Goal: Task Accomplishment & Management: Manage account settings

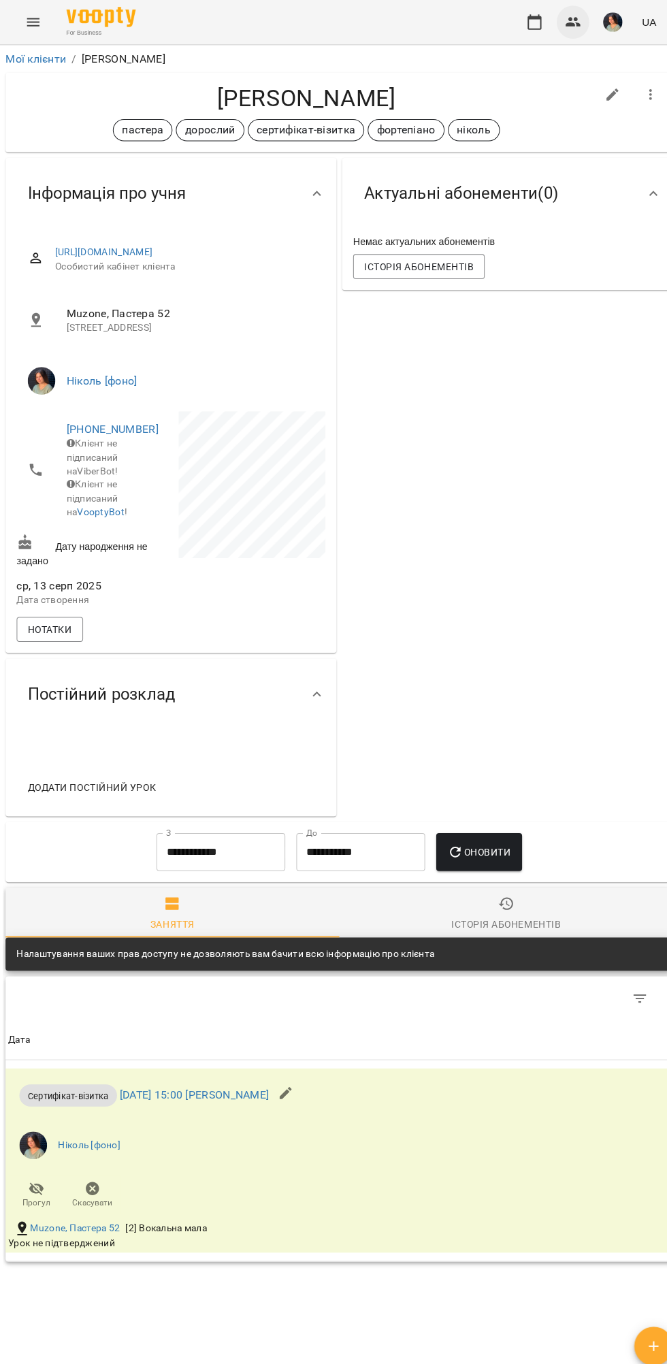
click at [556, 22] on icon "button" at bounding box center [564, 22] width 16 height 16
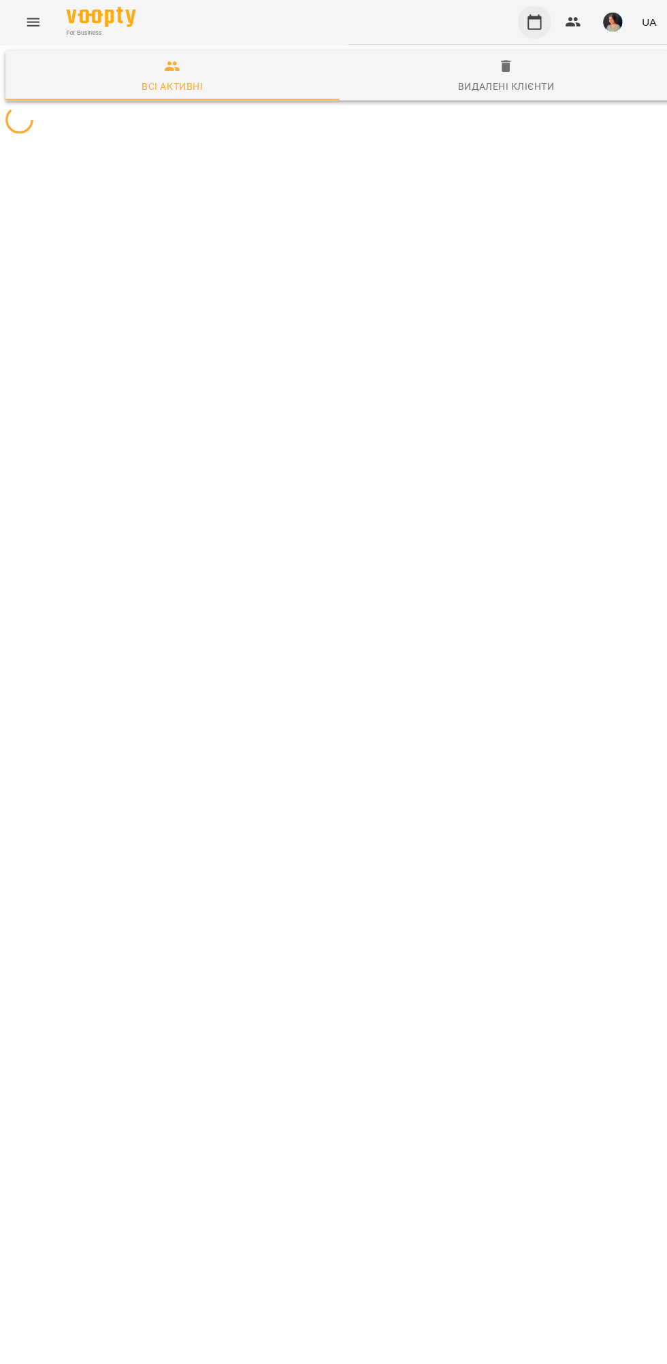
click at [524, 22] on icon "button" at bounding box center [525, 22] width 16 height 16
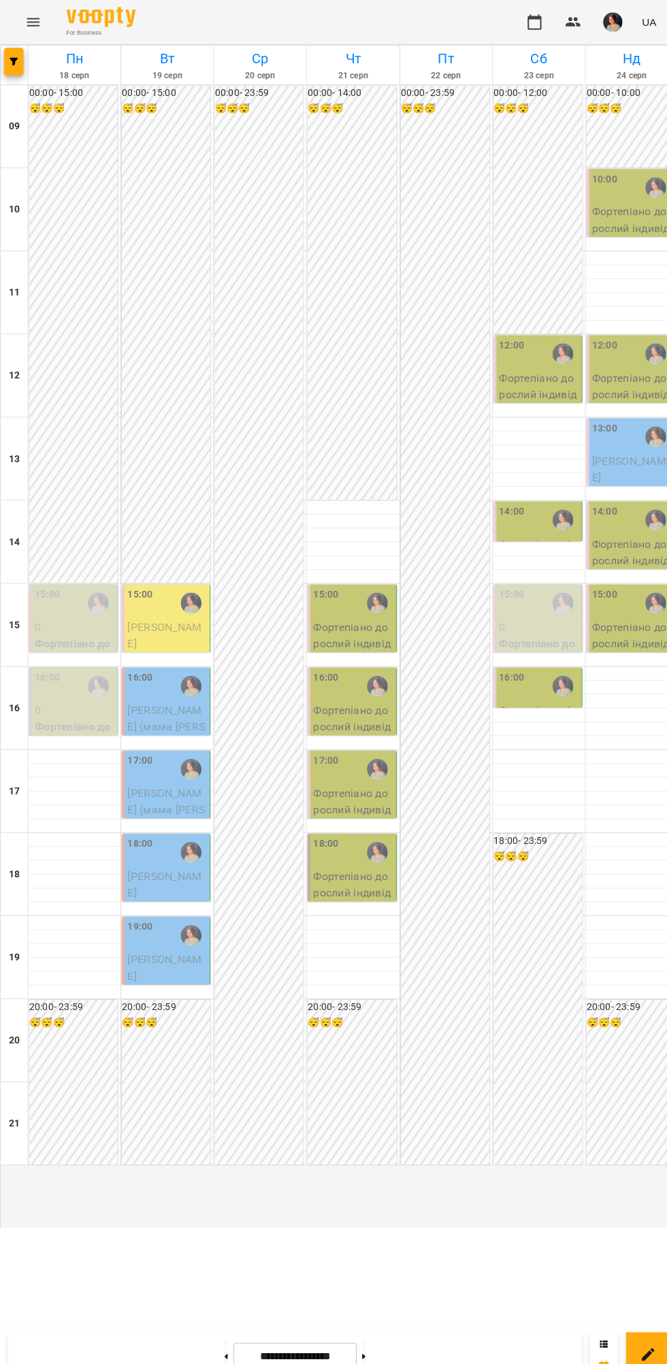
click at [374, 689] on p "Фортепіано дорослий індивідуальний - Кірʼязова [PERSON_NAME]" at bounding box center [347, 649] width 78 height 80
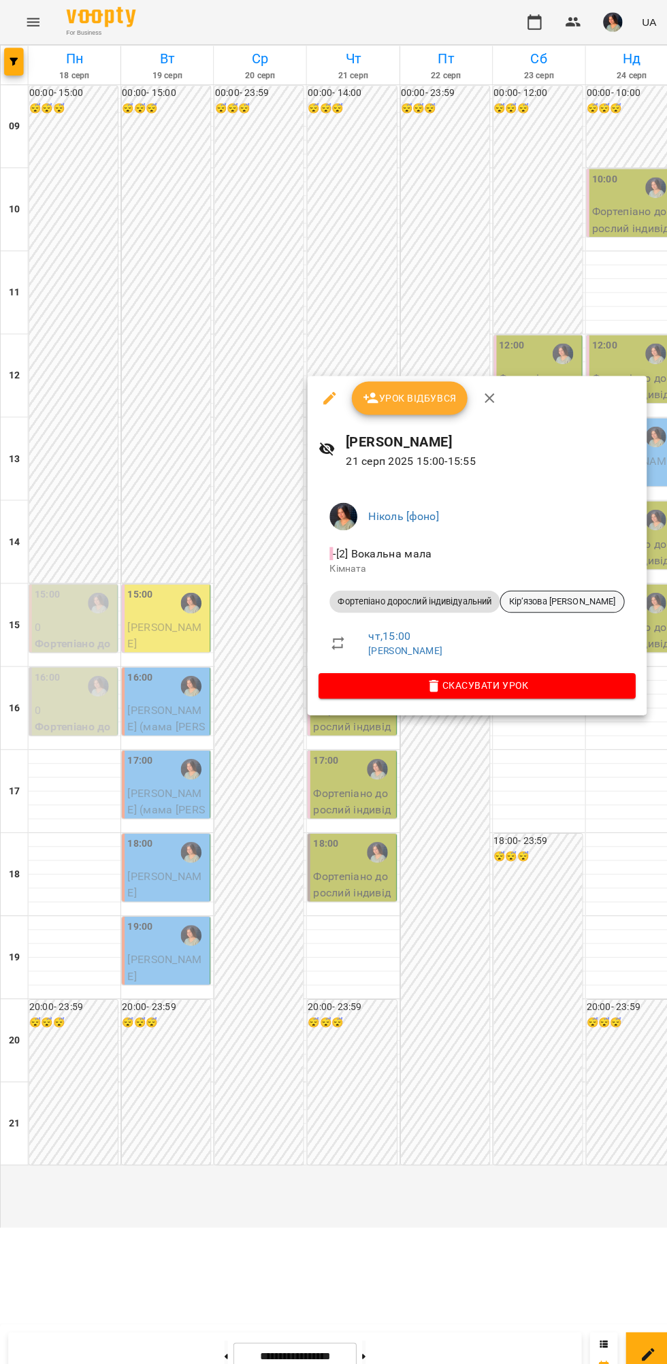
click at [542, 592] on span "Кірʼязова [PERSON_NAME]" at bounding box center [552, 592] width 121 height 12
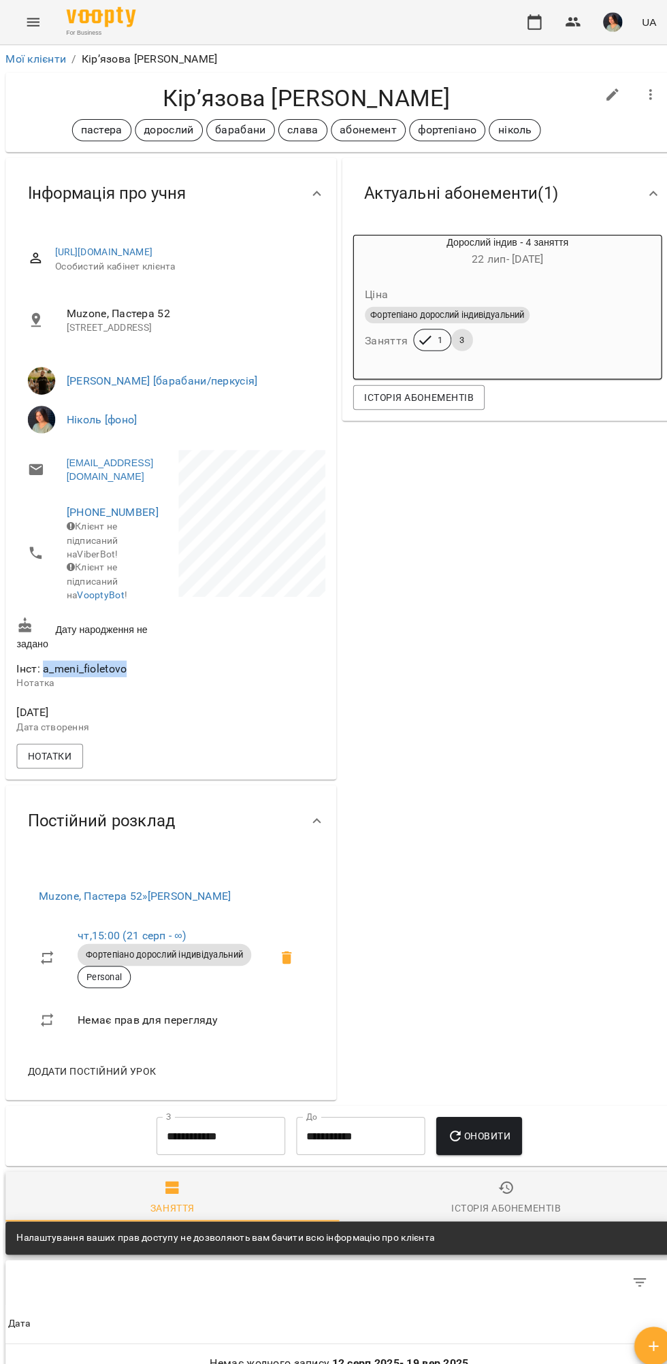
copy span "a_meni_fioletovo"
click at [100, 505] on link "[PHONE_NUMBER]" at bounding box center [110, 503] width 91 height 13
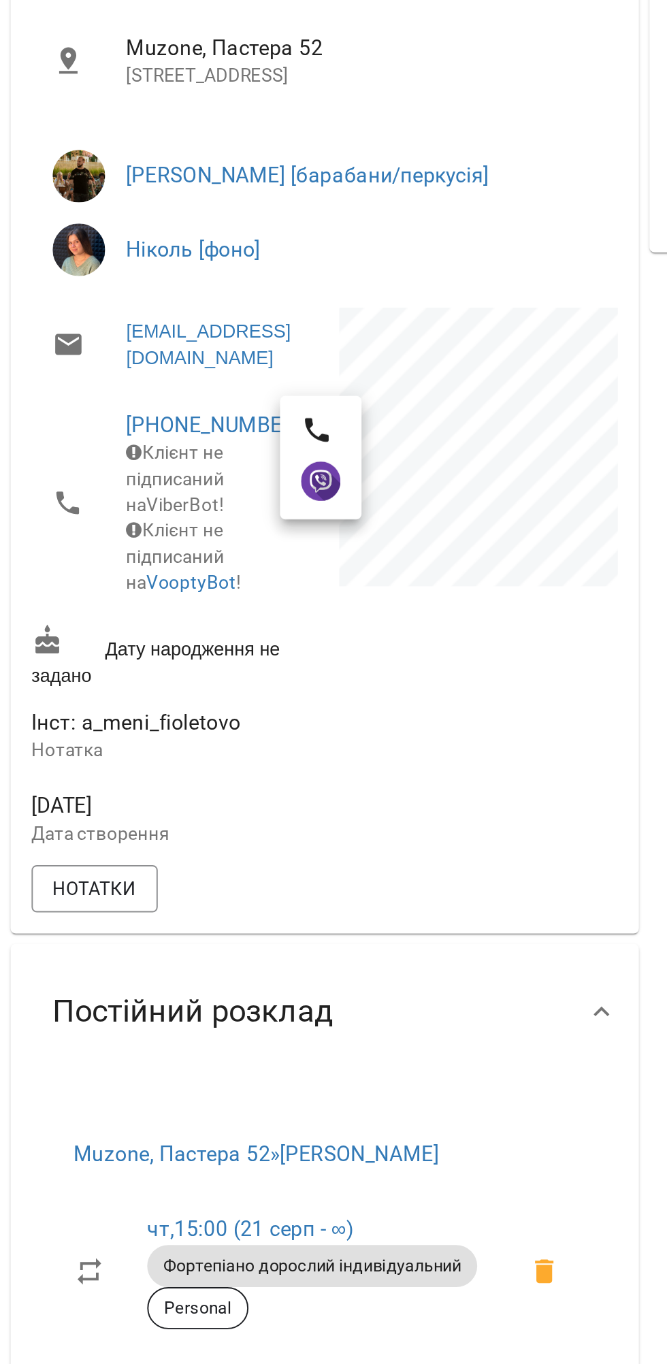
click at [99, 504] on div at bounding box center [333, 682] width 667 height 1364
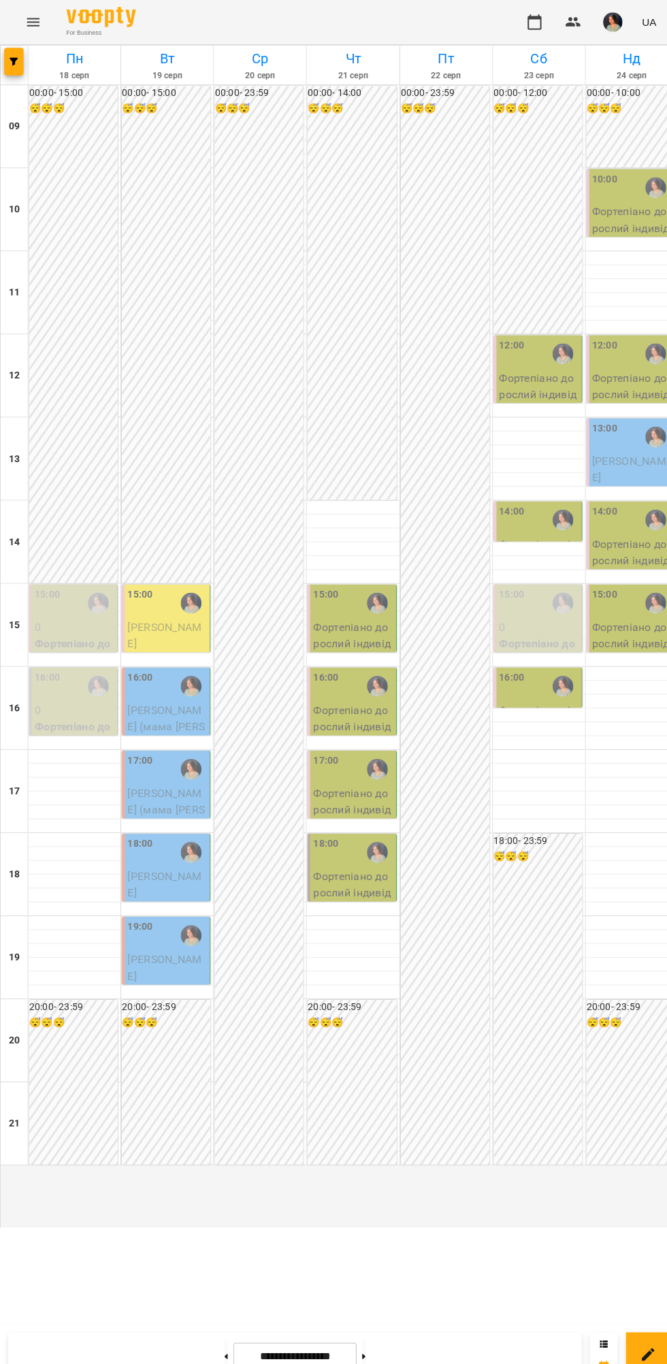
click at [188, 609] on div at bounding box center [187, 592] width 31 height 31
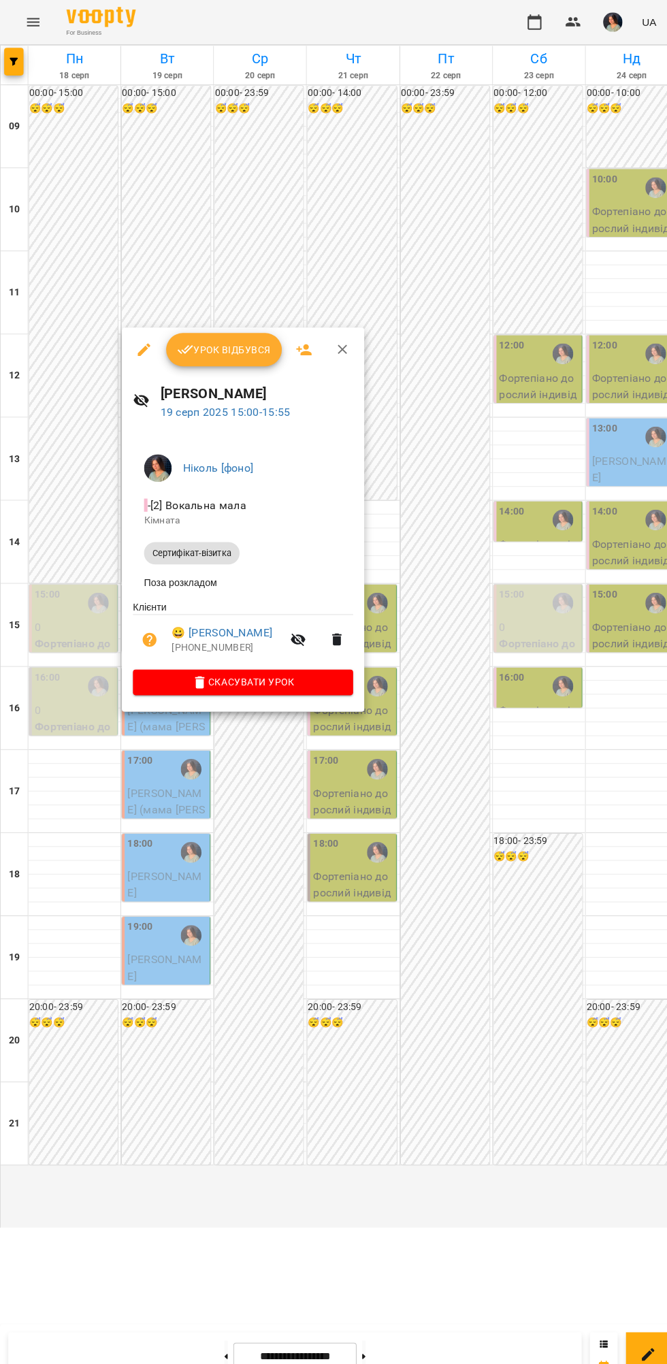
click at [212, 344] on span "Урок відбувся" at bounding box center [220, 344] width 93 height 16
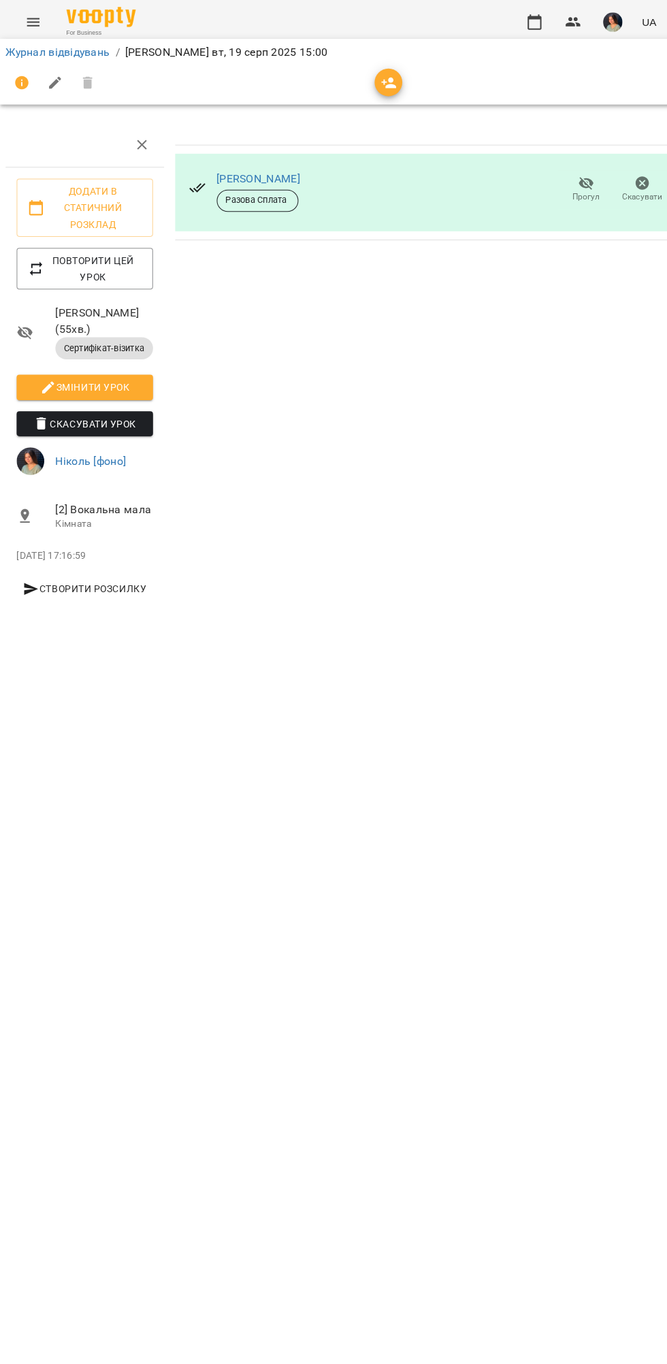
scroll to position [0, 2]
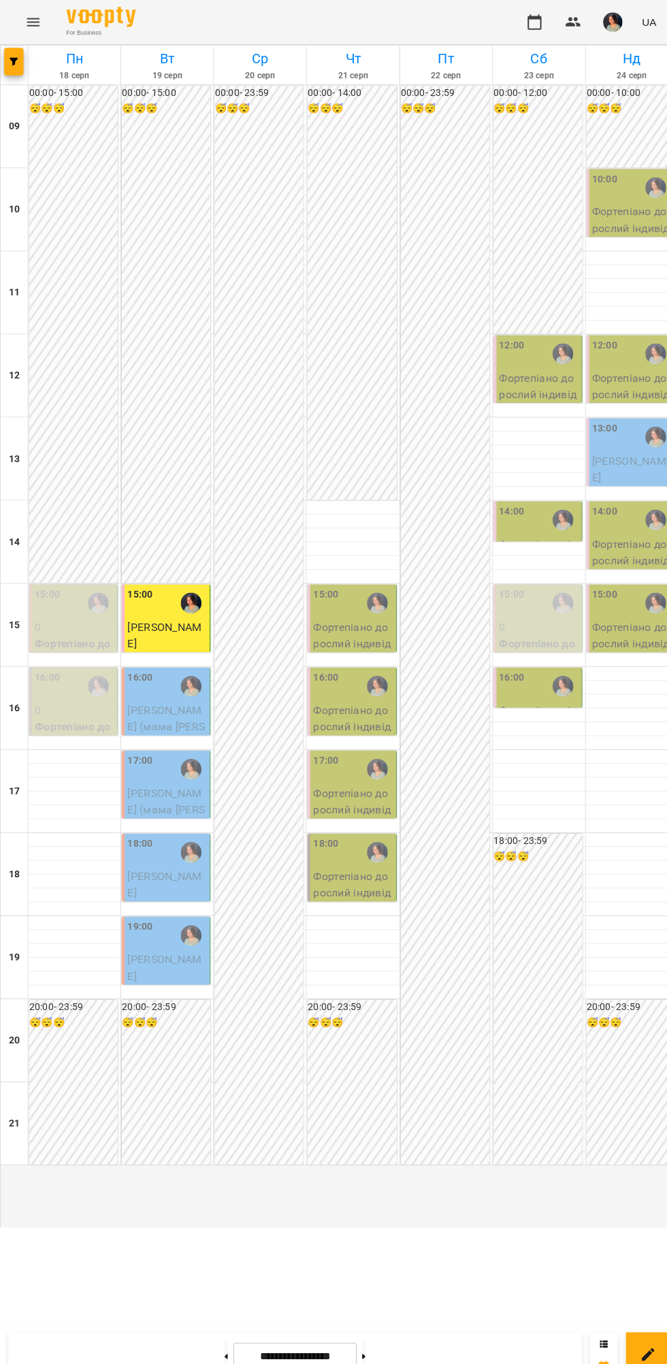
click at [175, 737] on span "[PERSON_NAME] (мама [PERSON_NAME])" at bounding box center [163, 714] width 76 height 45
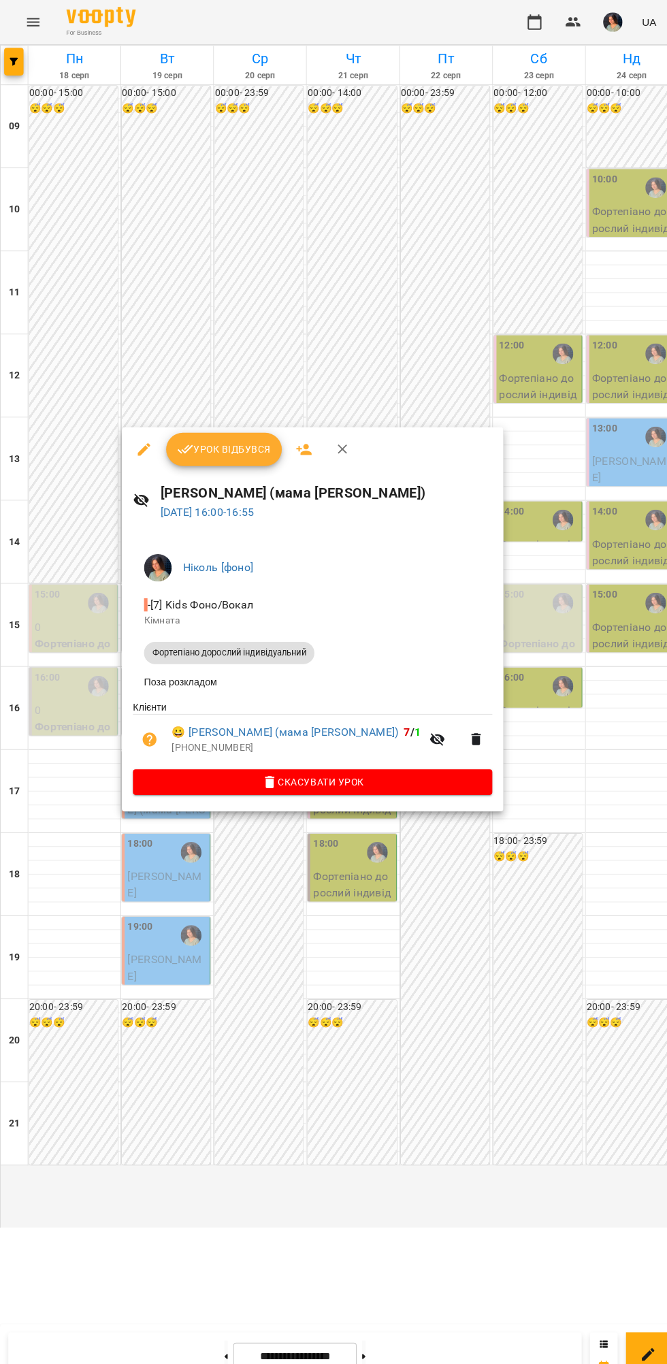
click at [250, 447] on span "Урок відбувся" at bounding box center [220, 442] width 93 height 16
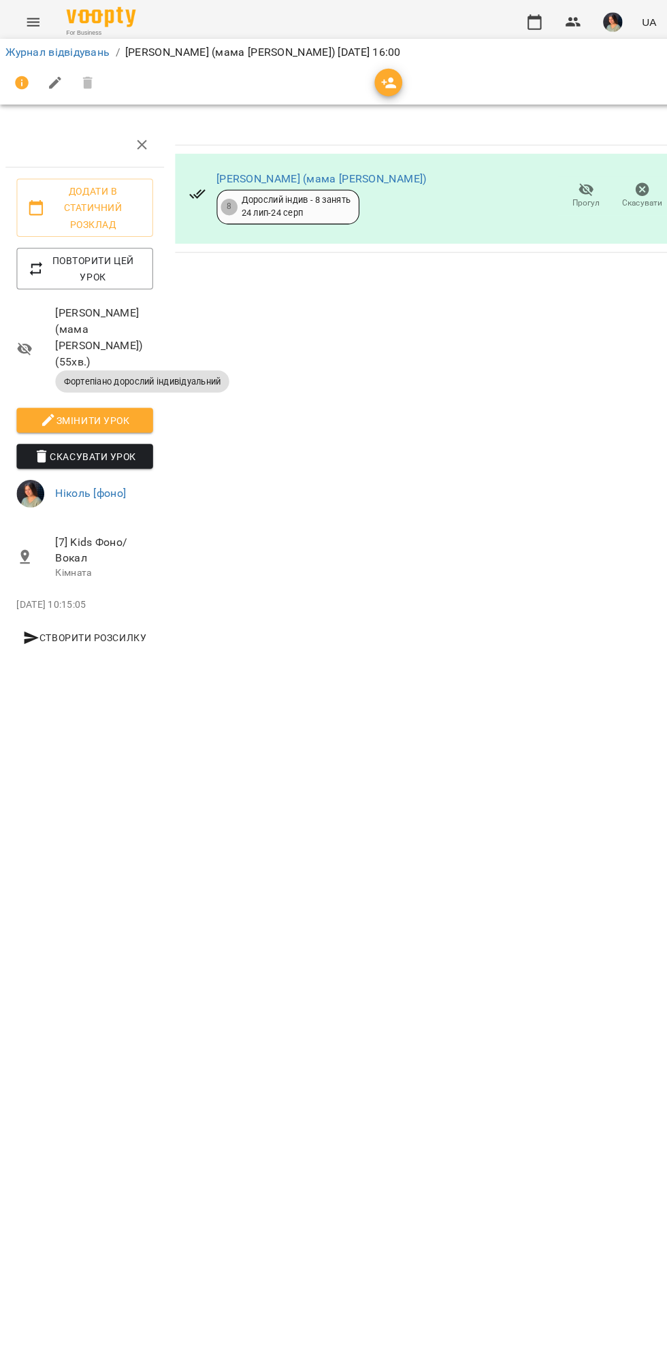
scroll to position [0, 5]
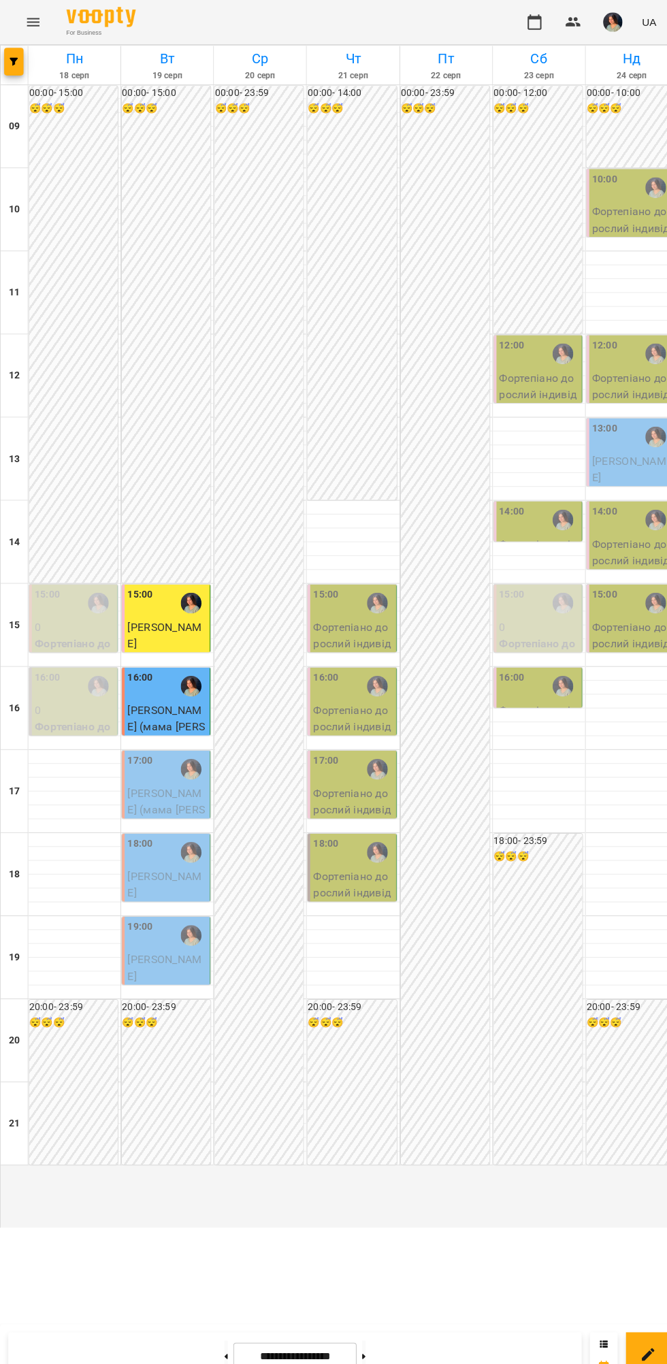
click at [191, 818] on span "[PERSON_NAME] (мама [PERSON_NAME])" at bounding box center [163, 795] width 76 height 45
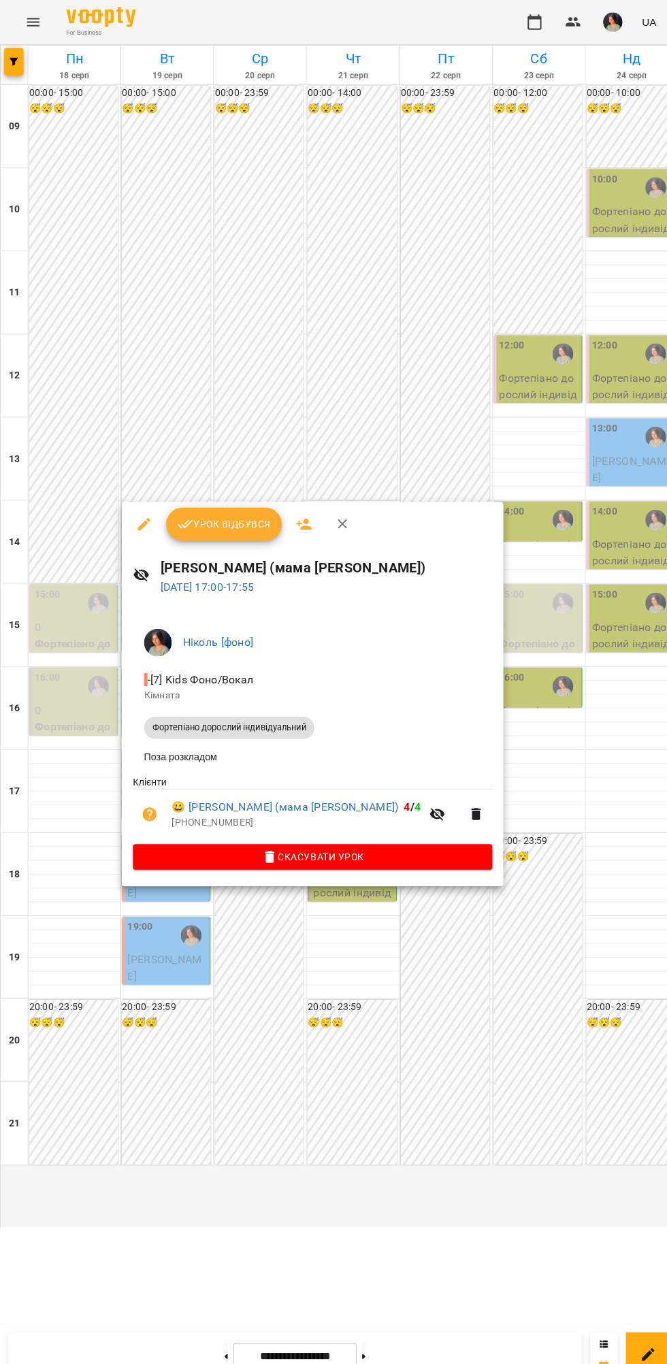
click at [440, 1000] on div at bounding box center [333, 682] width 667 height 1364
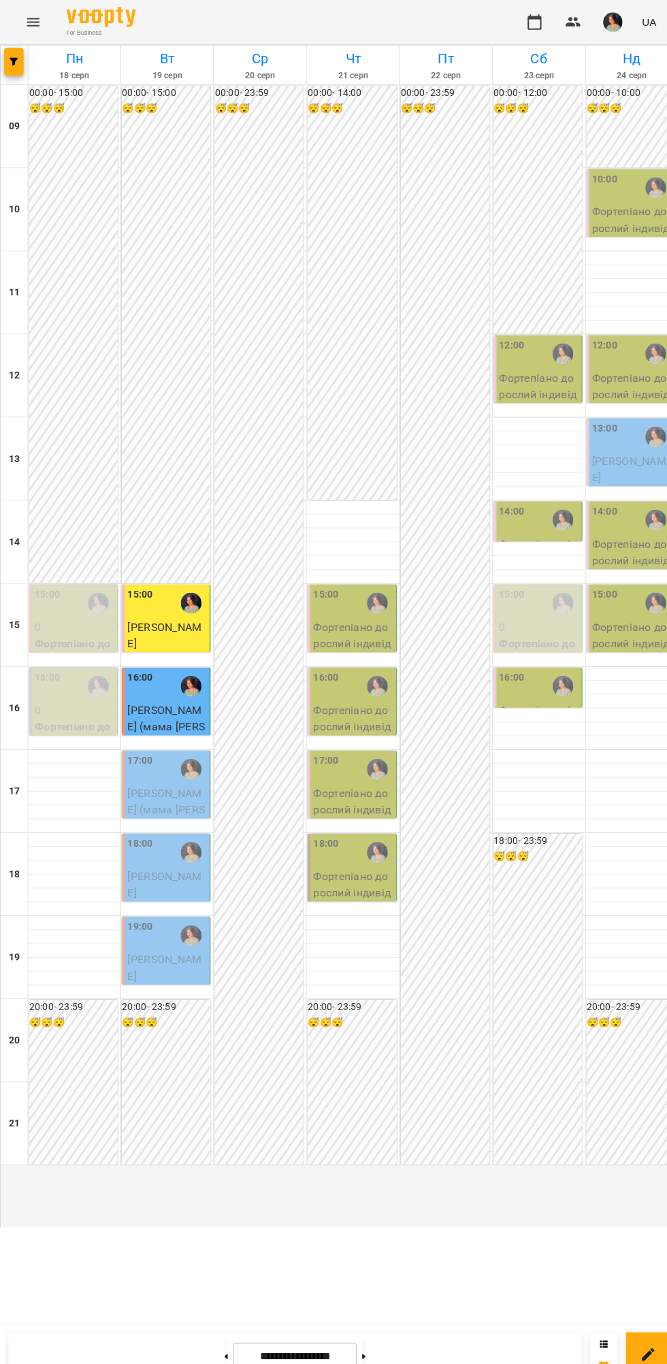
click at [187, 934] on p "Фортепіано дорослий індивідуальний" at bounding box center [164, 910] width 78 height 48
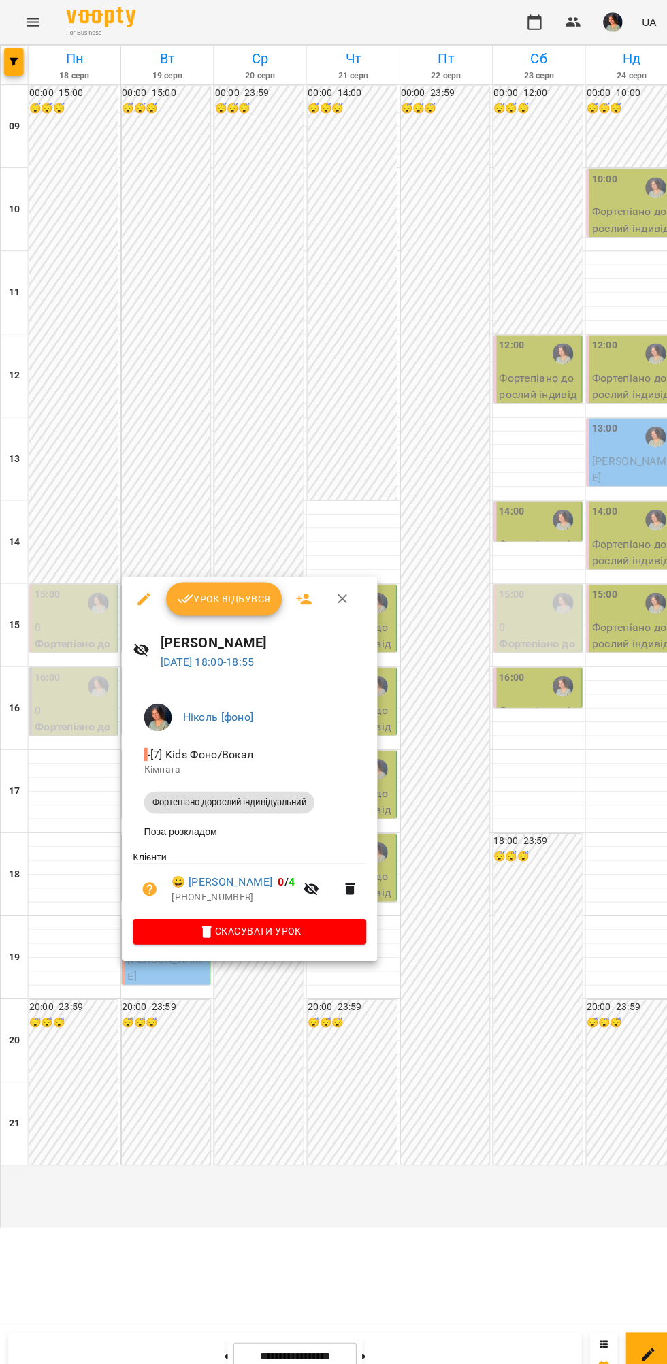
click at [242, 596] on span "Урок відбувся" at bounding box center [220, 589] width 93 height 16
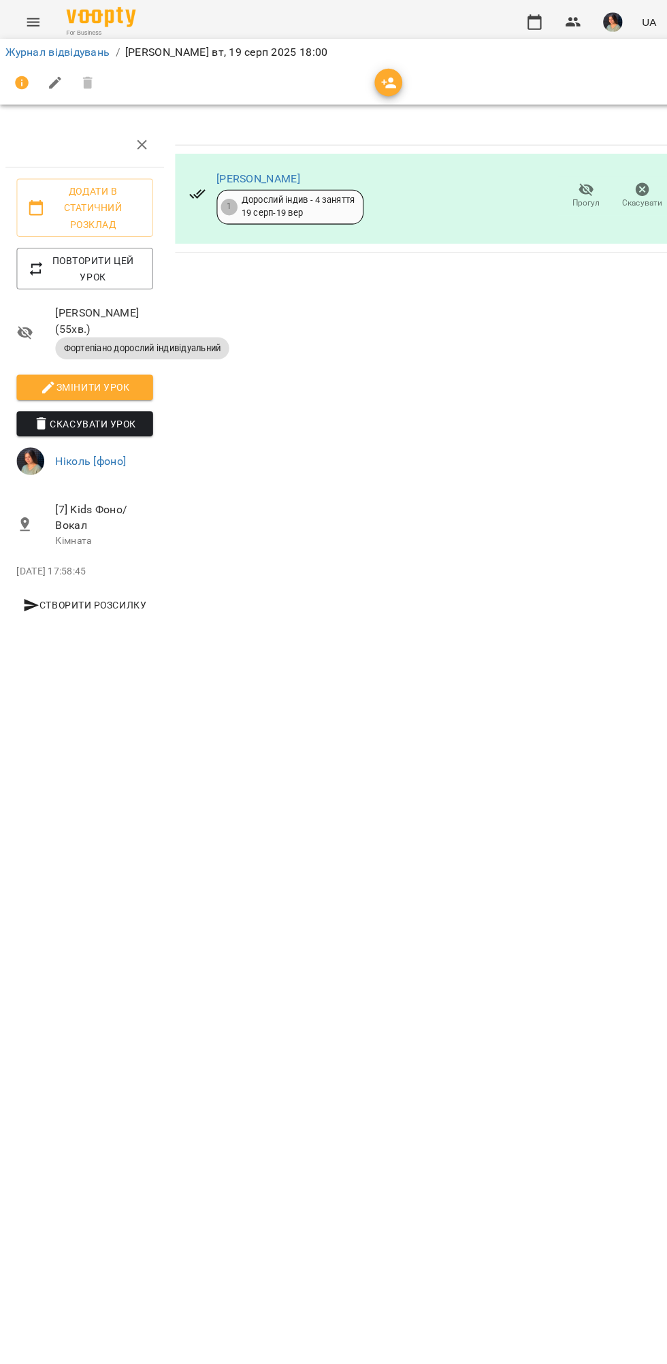
scroll to position [0, 5]
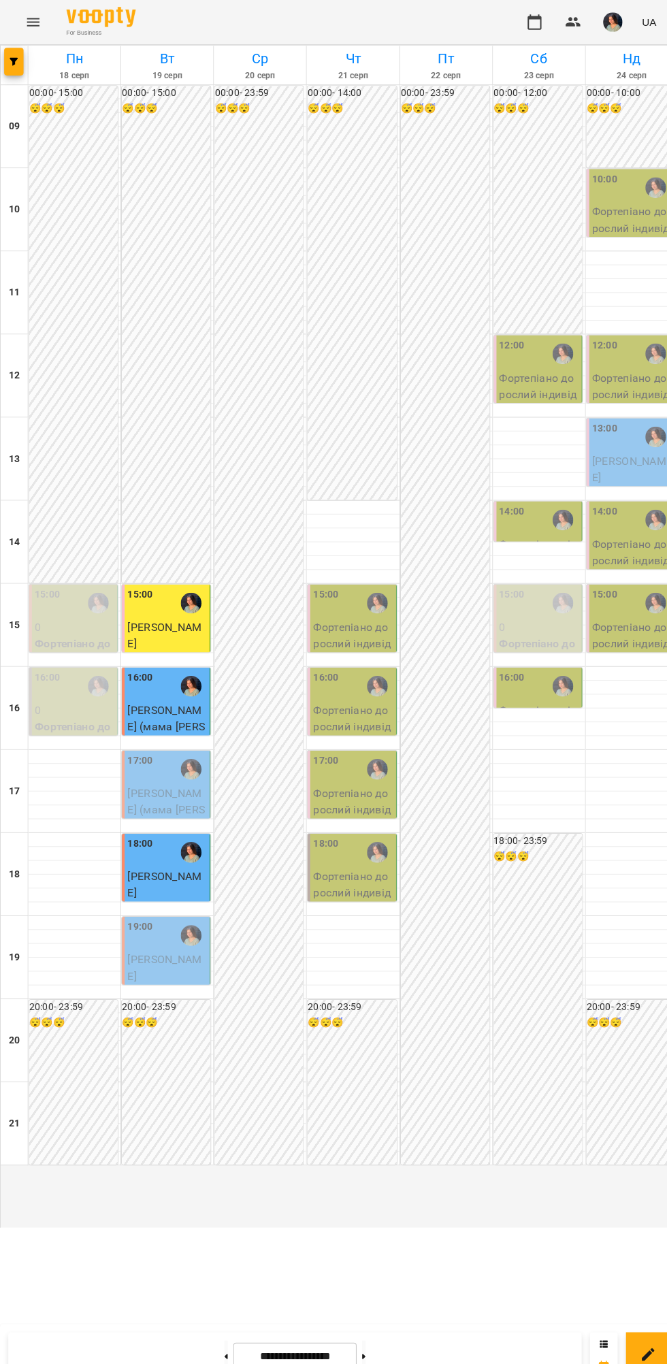
click at [195, 966] on span "[PERSON_NAME]" at bounding box center [162, 951] width 74 height 29
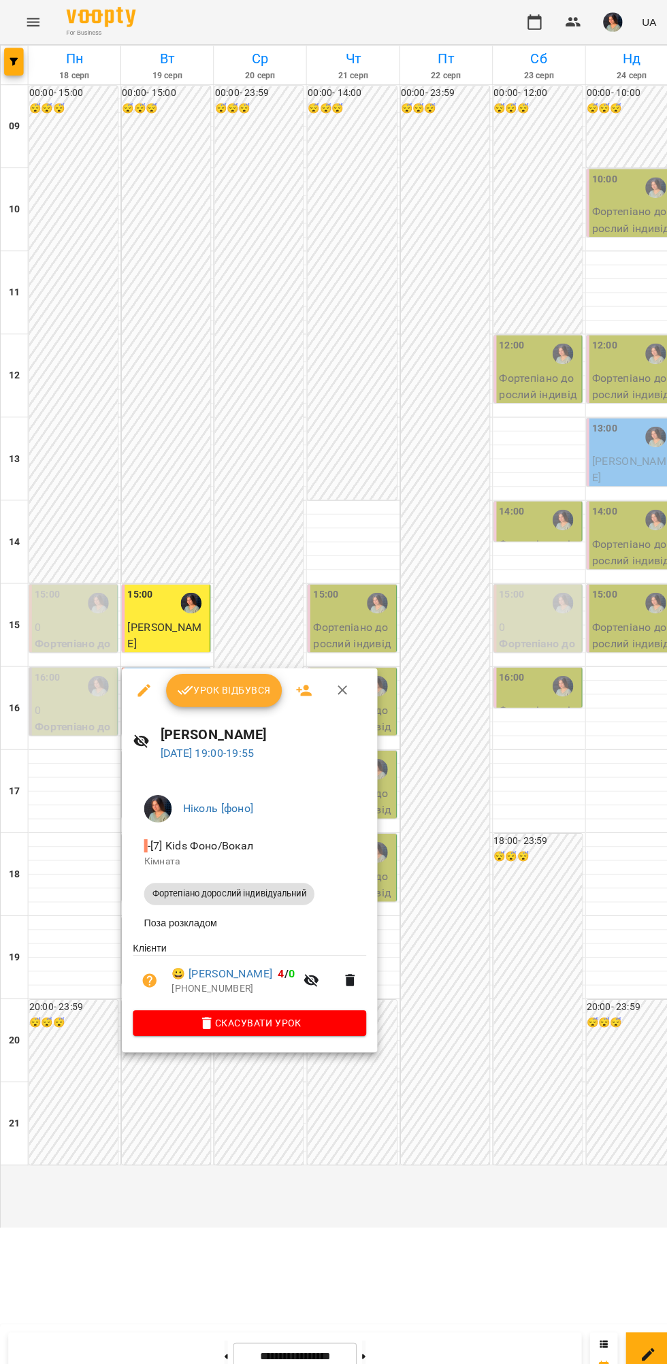
click at [208, 679] on span "Урок відбувся" at bounding box center [220, 679] width 93 height 16
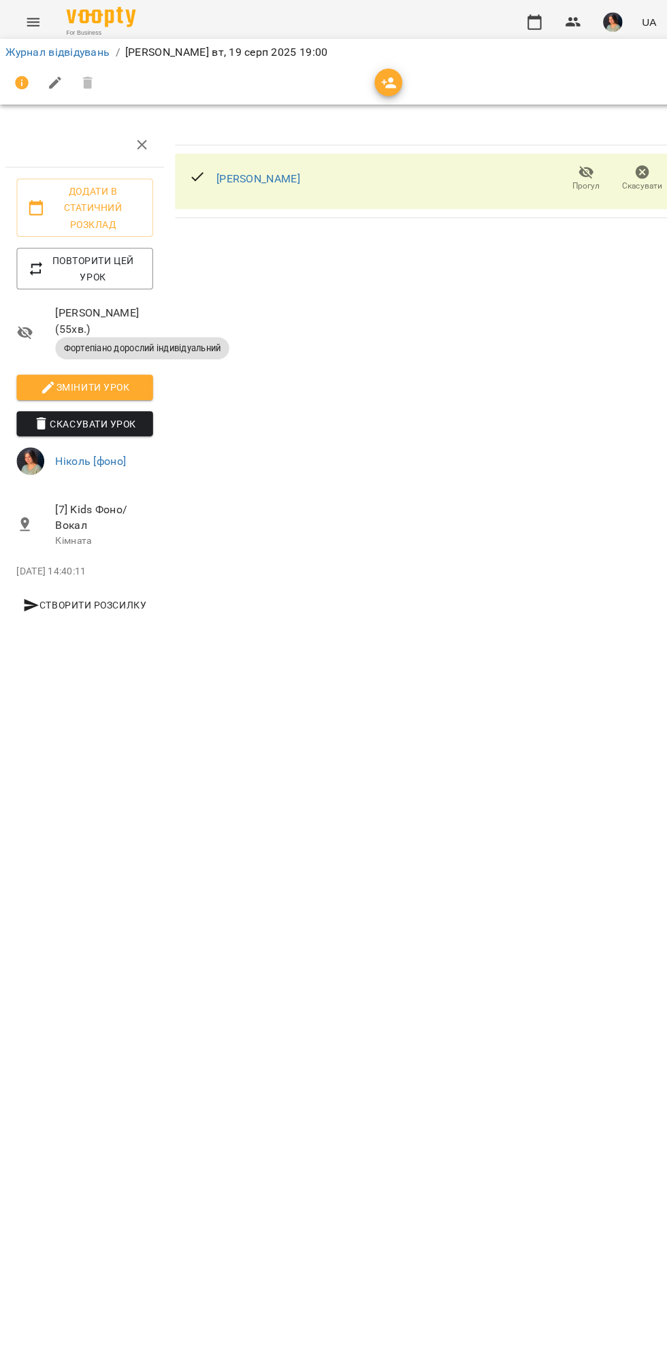
scroll to position [0, 4]
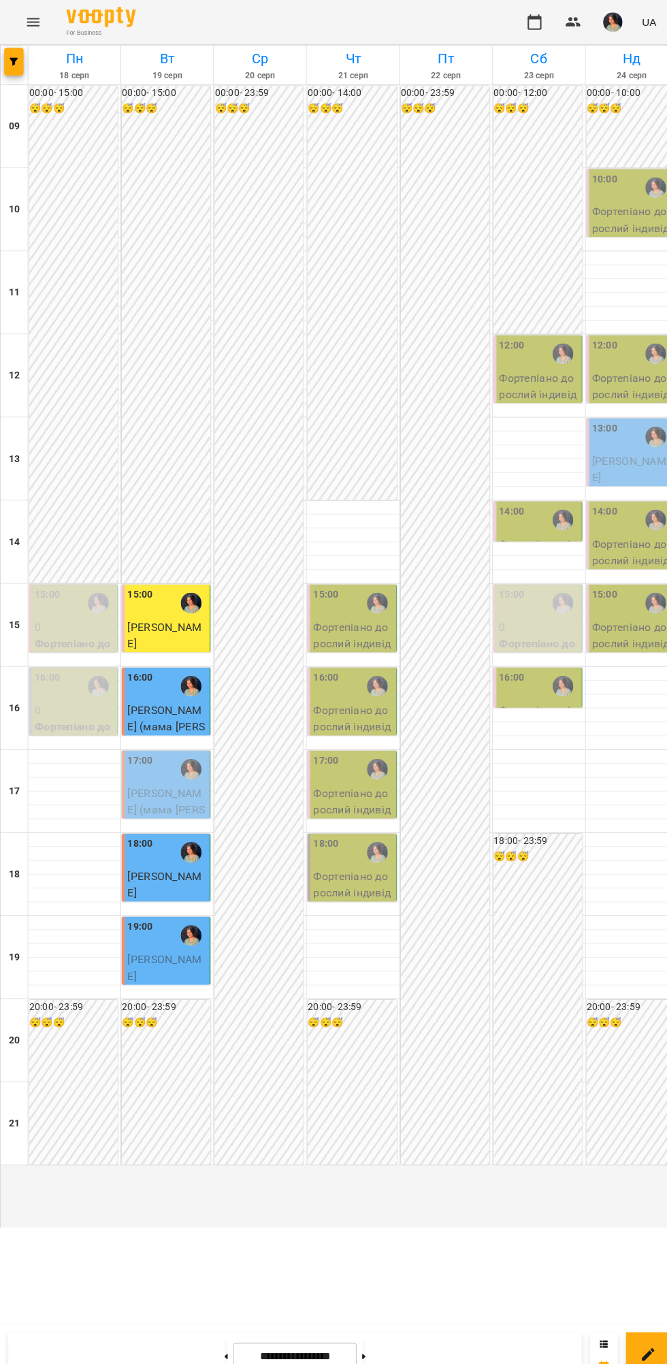
click at [372, 603] on img "Ніколь [фоно]" at bounding box center [371, 593] width 20 height 20
